Goal: Task Accomplishment & Management: Manage account settings

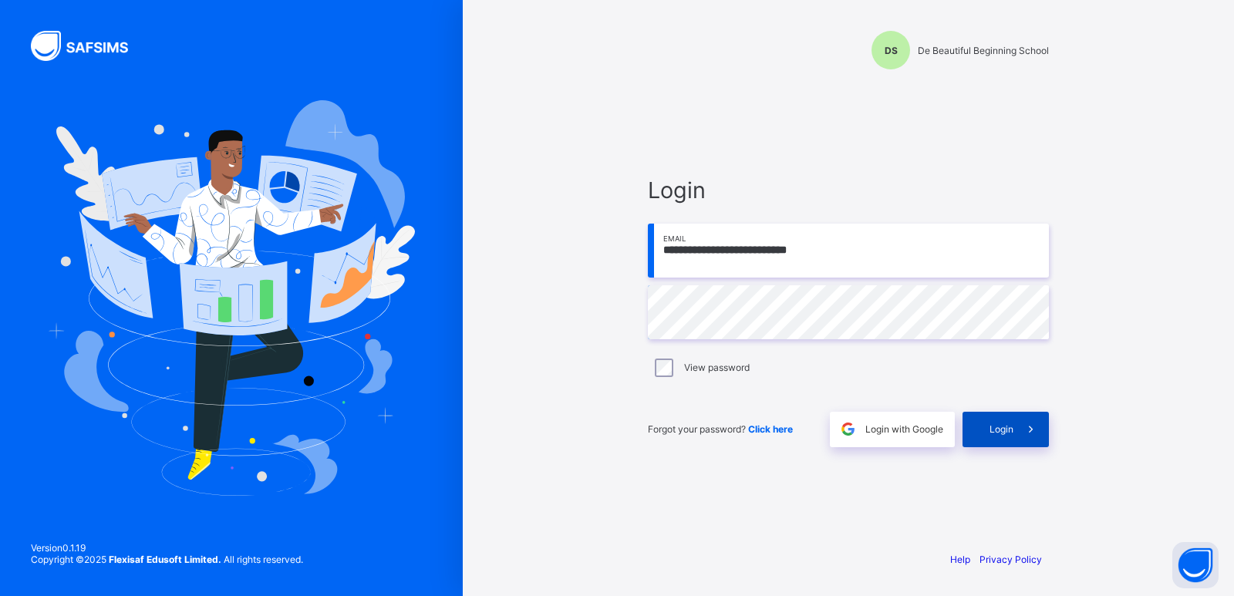
click at [980, 437] on div "Login" at bounding box center [1006, 429] width 86 height 35
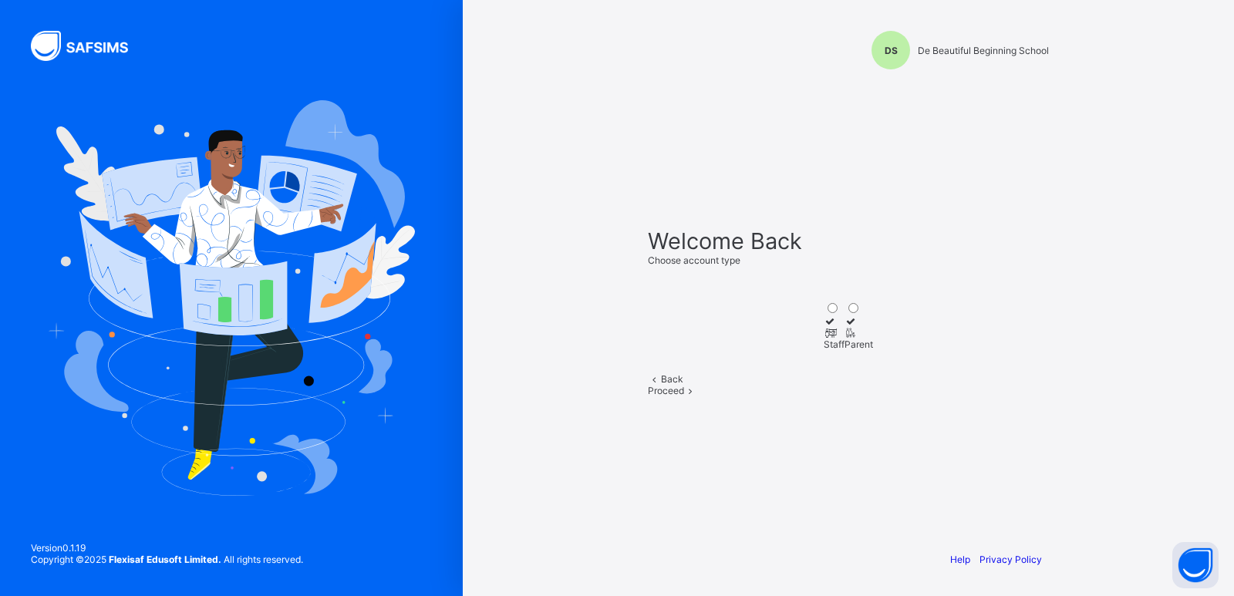
click at [886, 396] on div "Proceed" at bounding box center [848, 391] width 401 height 12
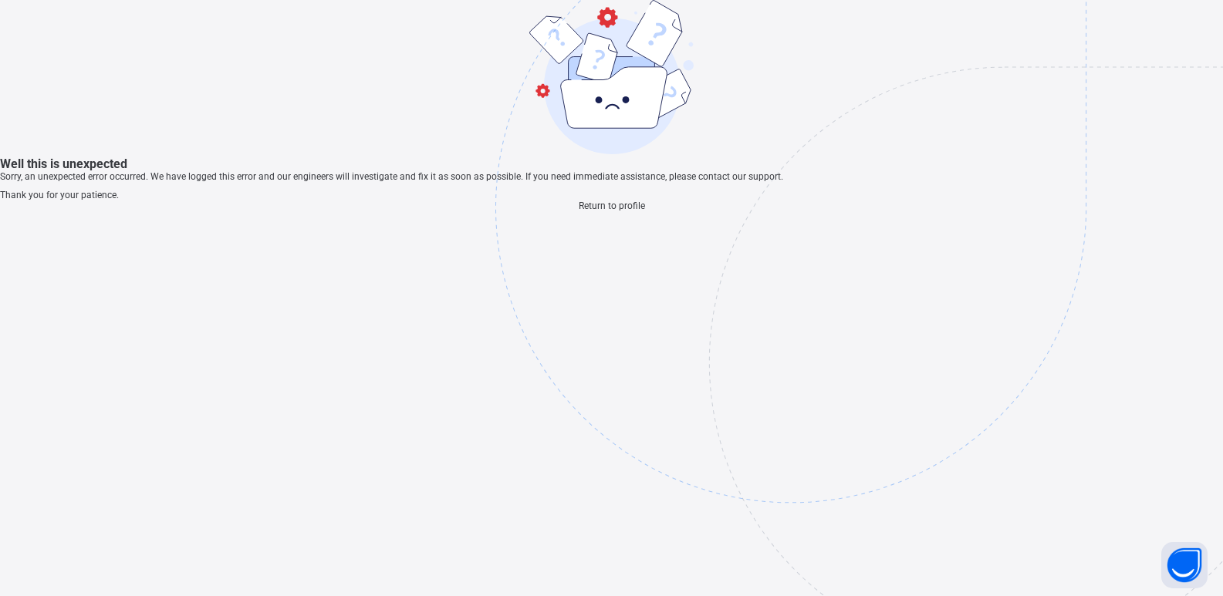
click at [629, 211] on span "Return to profile" at bounding box center [612, 206] width 66 height 11
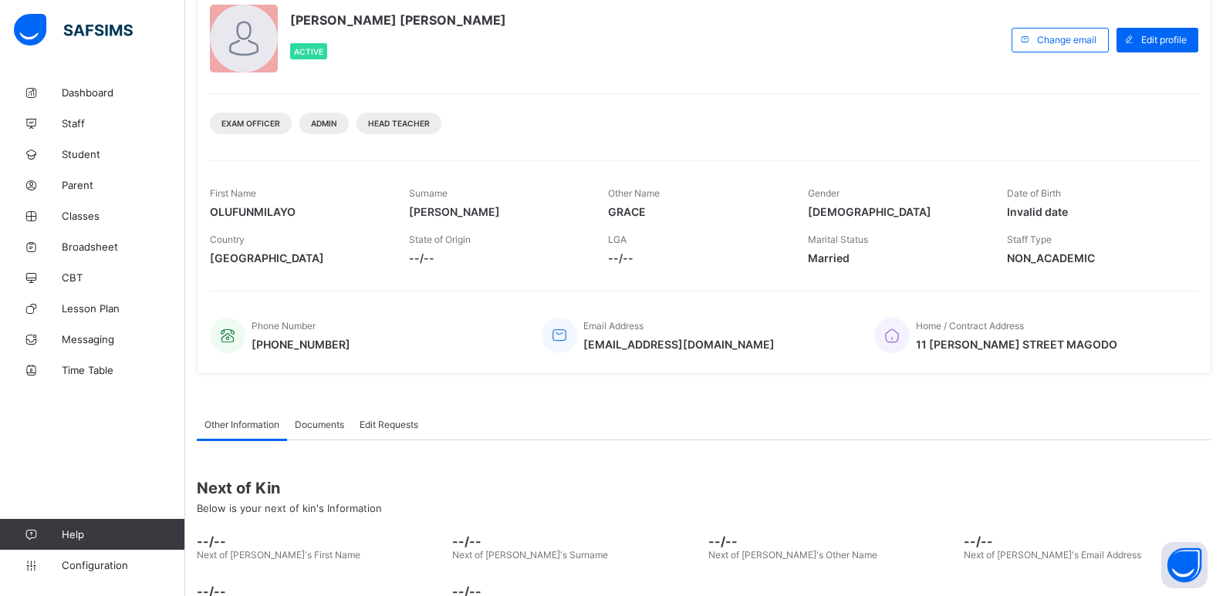
scroll to position [204, 0]
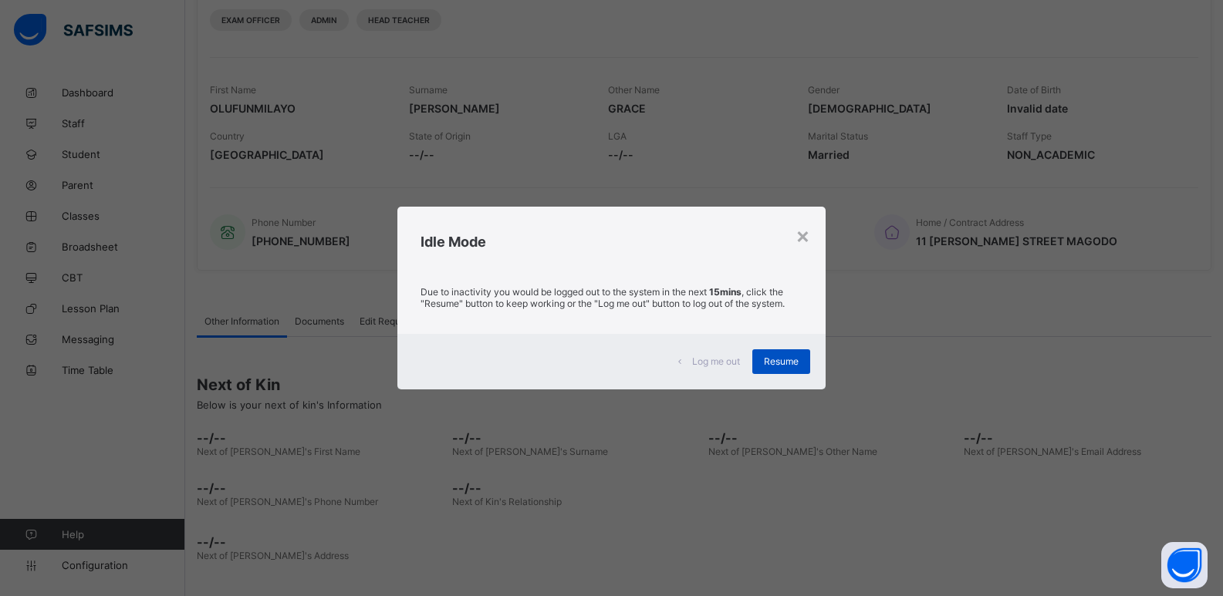
click at [793, 365] on span "Resume" at bounding box center [781, 362] width 35 height 12
click at [786, 349] on div "Resume" at bounding box center [781, 361] width 58 height 25
